Goal: Go to known website: Access a specific website the user already knows

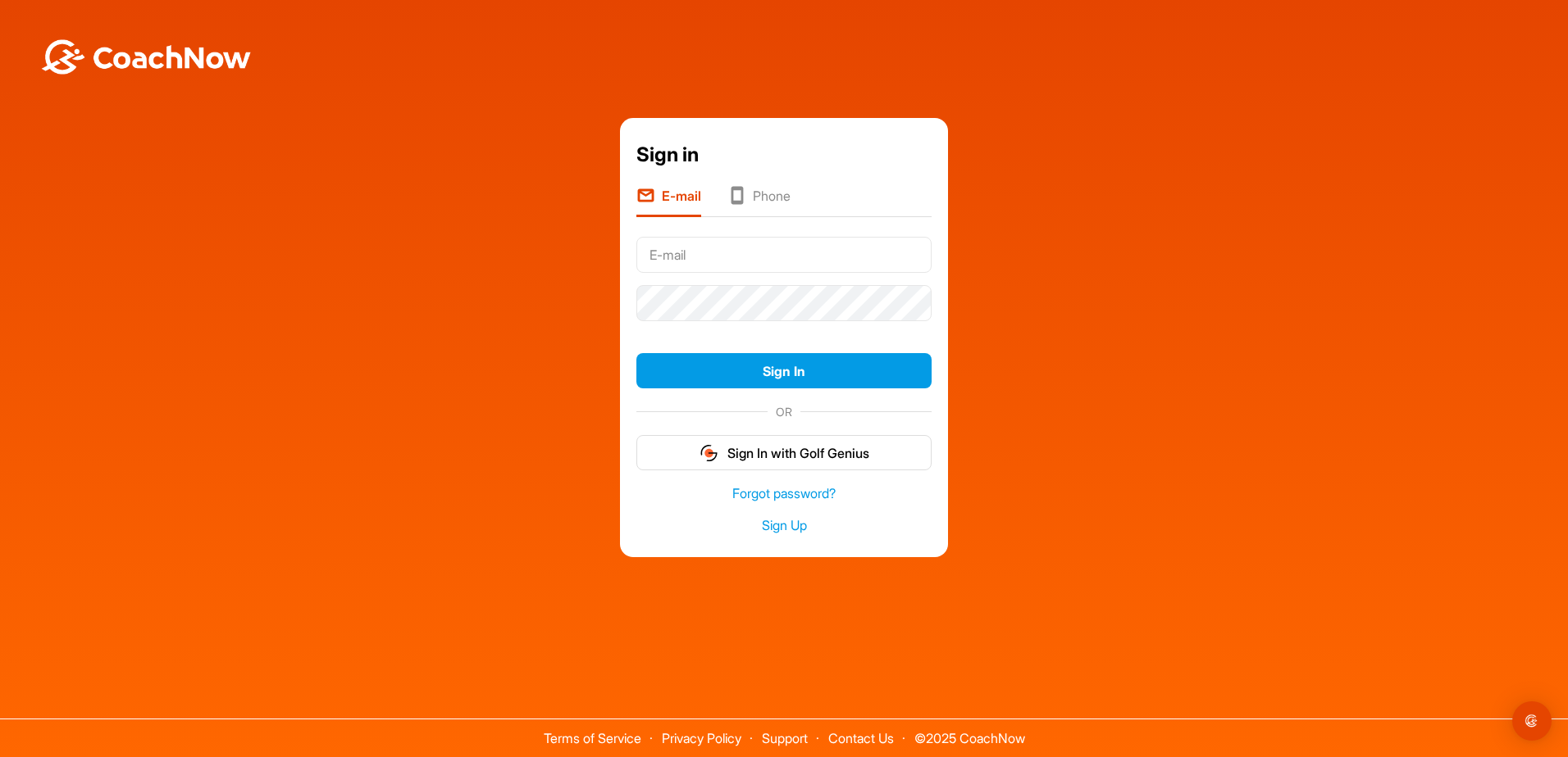
click at [735, 249] on input "text" at bounding box center [784, 254] width 295 height 36
type input "[EMAIL_ADDRESS][DOMAIN_NAME]"
click at [637, 353] on button "Sign In" at bounding box center [784, 370] width 295 height 36
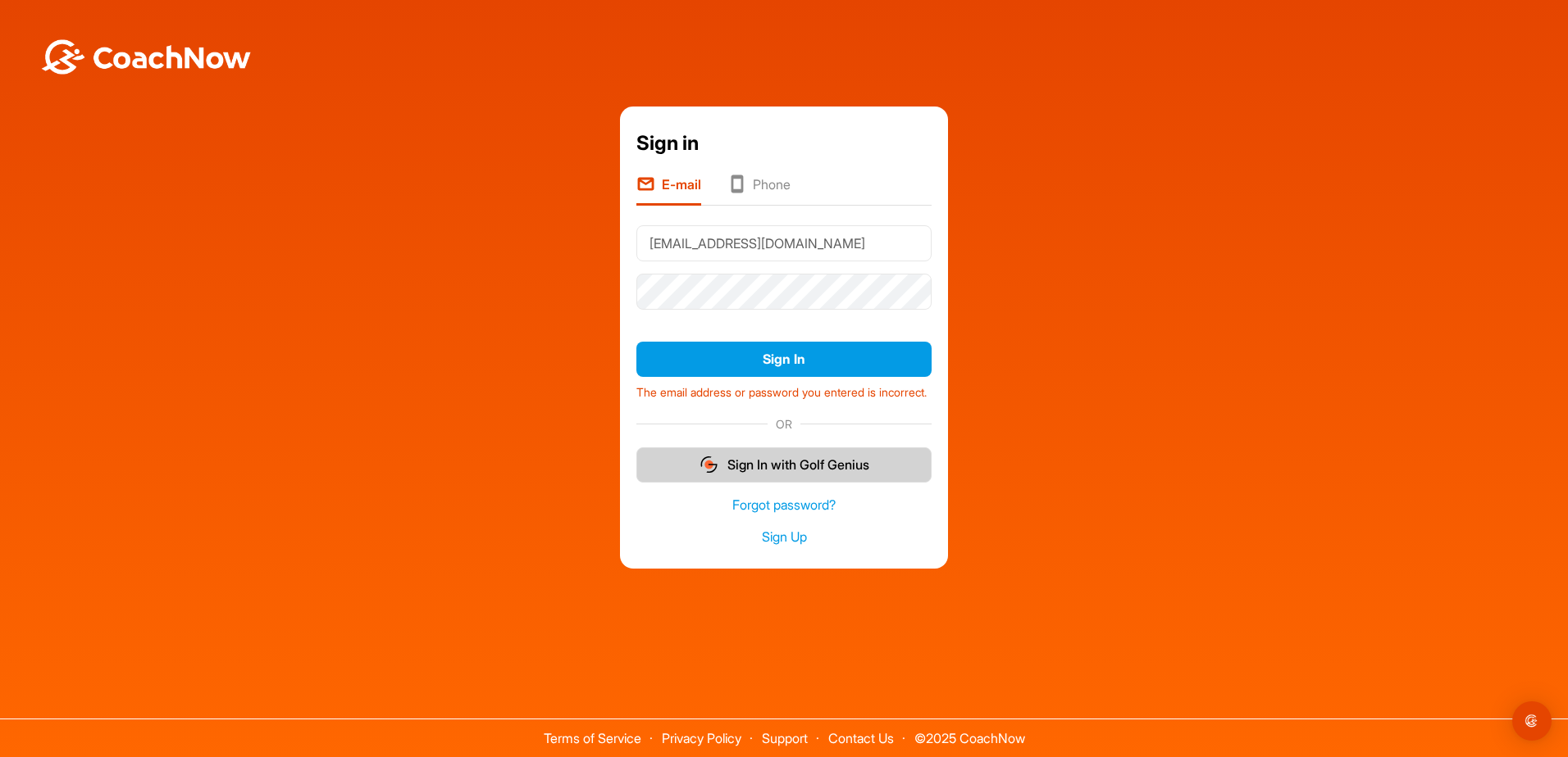
click at [844, 471] on button "Sign In with Golf Genius" at bounding box center [784, 464] width 295 height 36
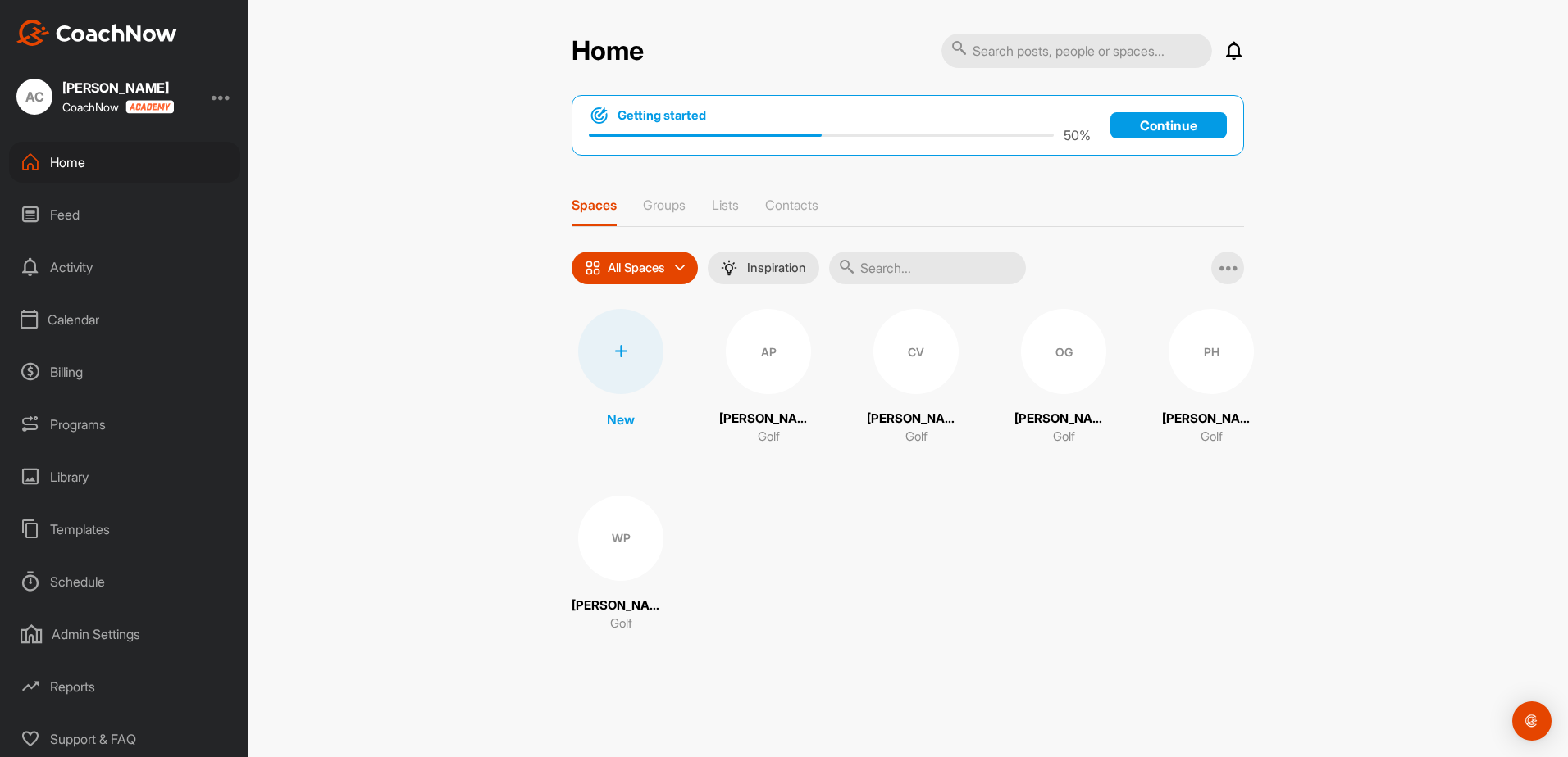
click at [1174, 123] on p "Continue" at bounding box center [1168, 125] width 116 height 27
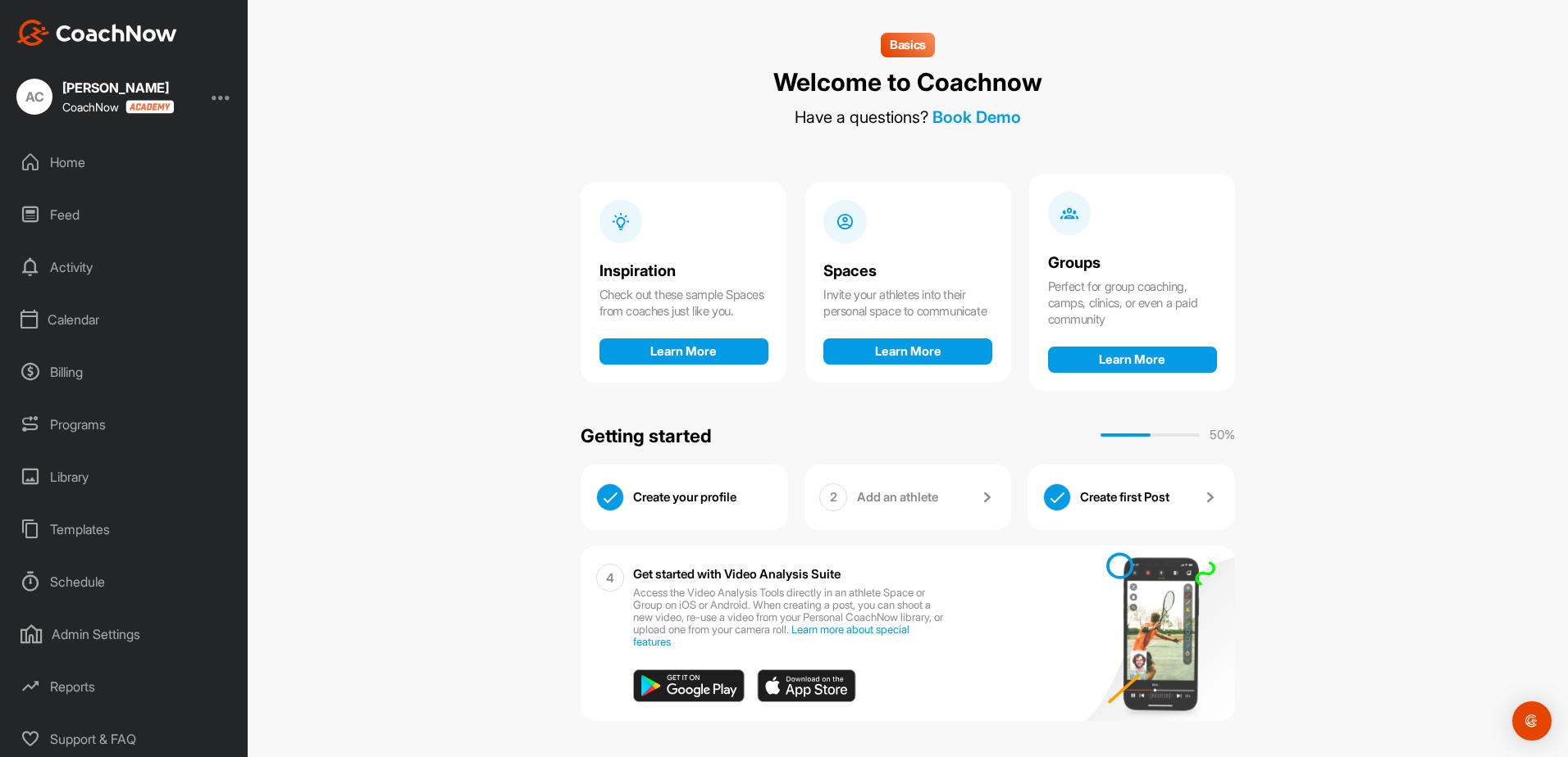
scroll to position [2, 0]
